Goal: Task Accomplishment & Management: Use online tool/utility

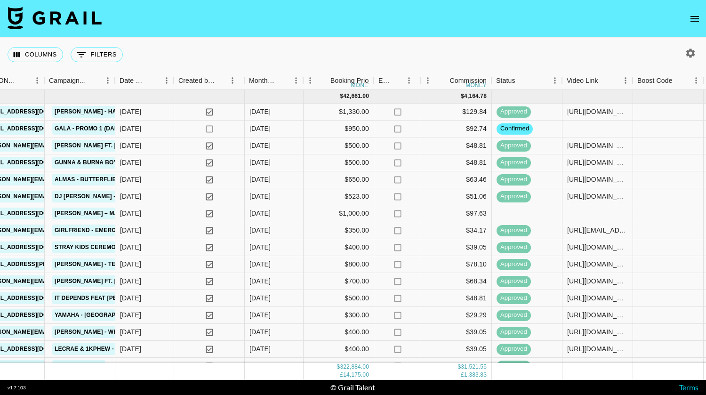
scroll to position [0, 363]
click at [525, 212] on div at bounding box center [526, 213] width 71 height 17
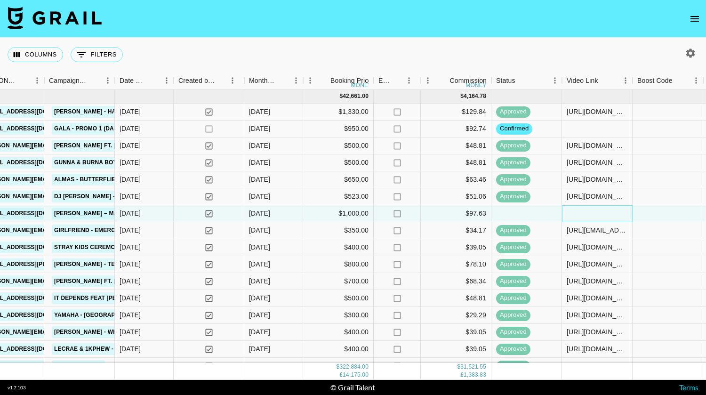
click at [587, 212] on div at bounding box center [597, 213] width 71 height 17
type input "[URL][DOMAIN_NAME]"
click at [654, 214] on div at bounding box center [667, 213] width 71 height 17
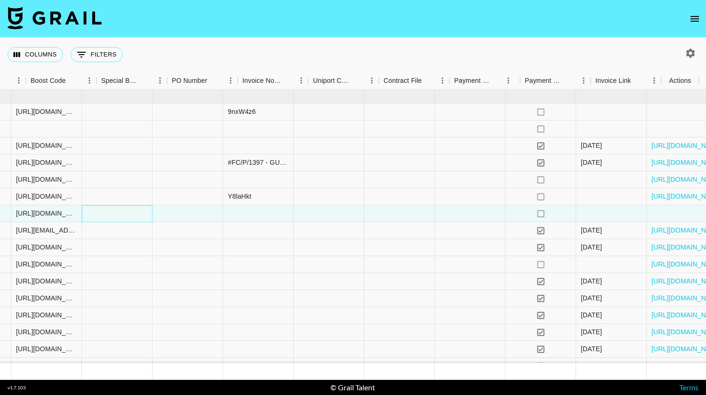
scroll to position [0, 969]
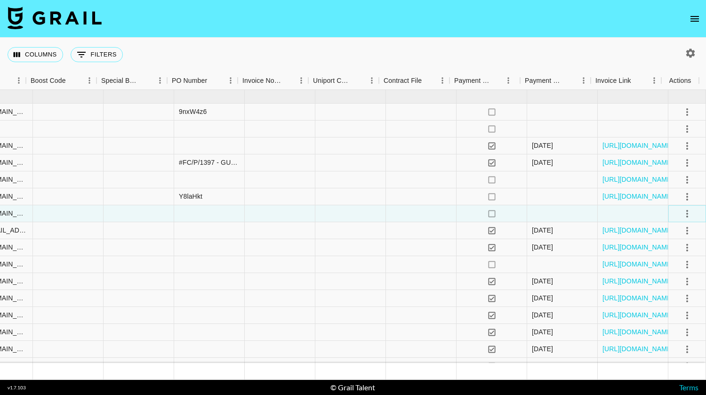
click at [681, 215] on icon "select merge strategy" at bounding box center [686, 213] width 11 height 11
click at [670, 299] on div "Approve" at bounding box center [666, 301] width 29 height 11
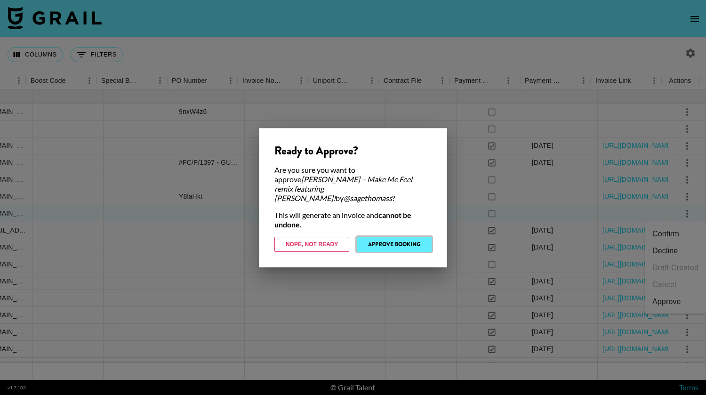
click at [396, 238] on button "Approve Booking" at bounding box center [394, 244] width 75 height 15
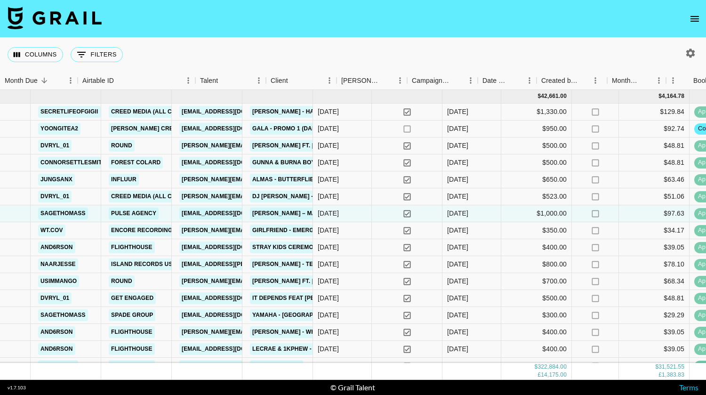
scroll to position [0, 0]
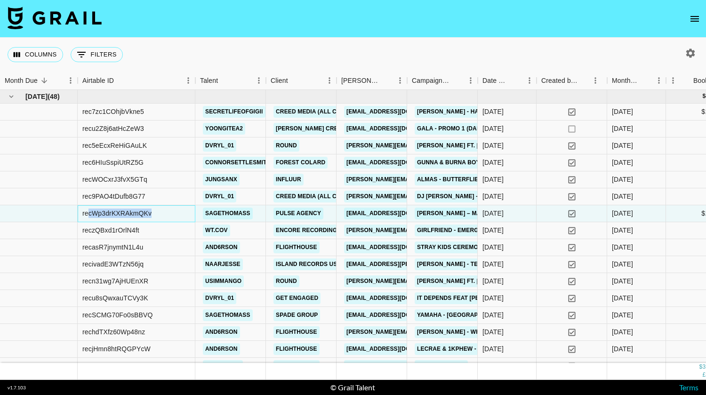
drag, startPoint x: 163, startPoint y: 212, endPoint x: 77, endPoint y: 218, distance: 85.8
copy div "recWp3drKXRAkmQKv"
